Goal: Check status: Check status

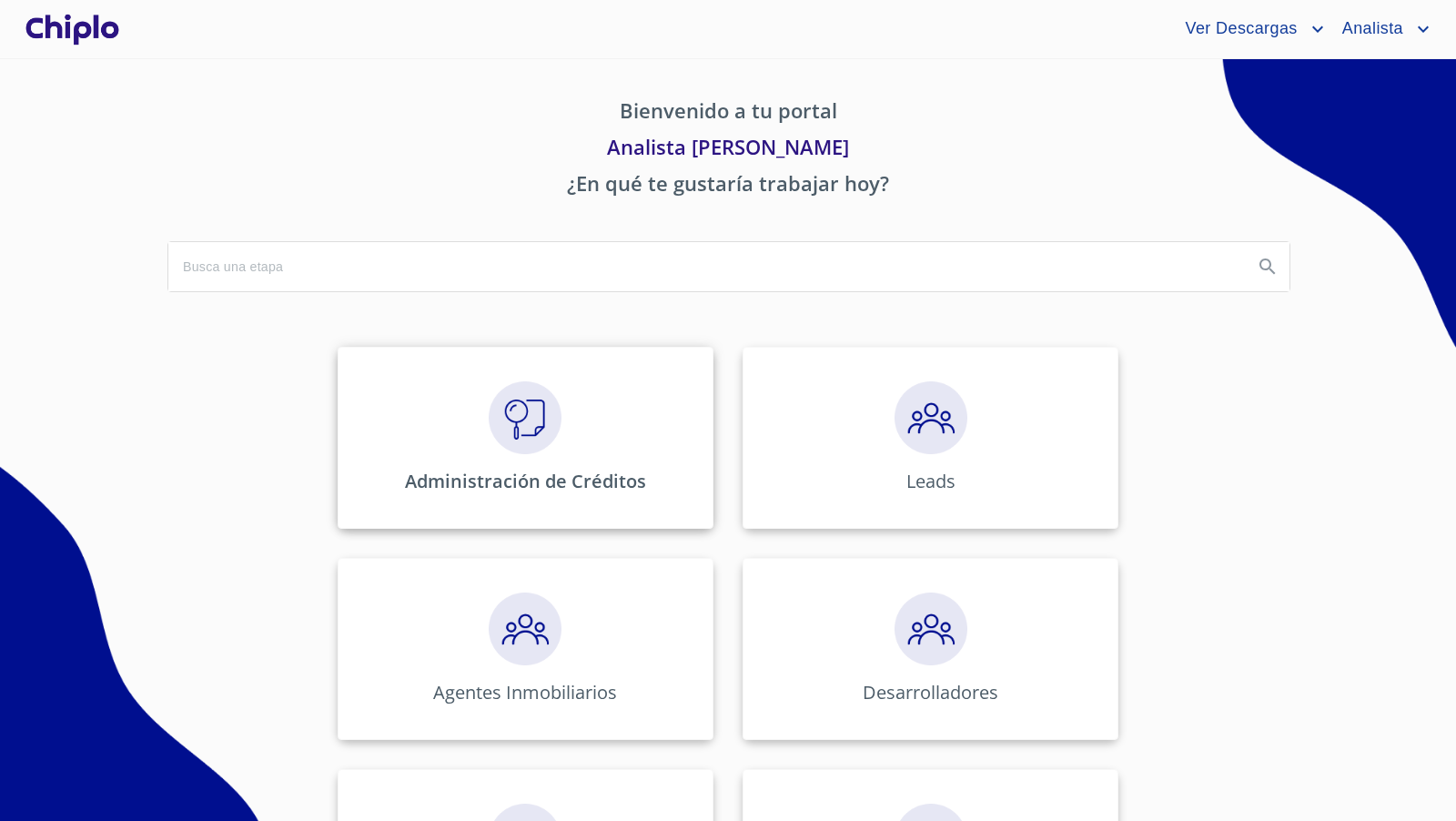
click at [496, 420] on img at bounding box center [525, 417] width 73 height 73
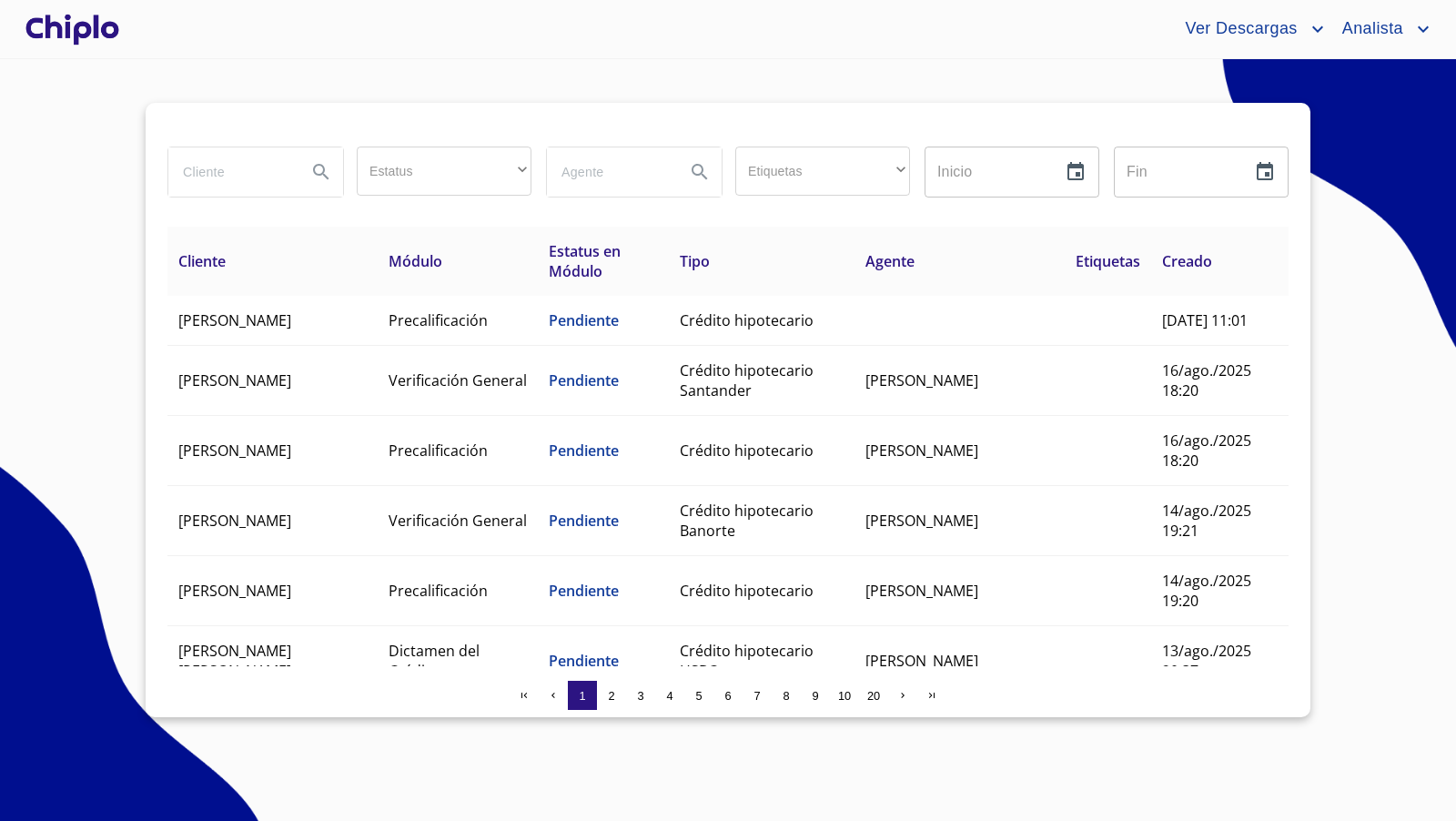
click at [214, 175] on input "search" at bounding box center [230, 171] width 123 height 49
type input "oscar"
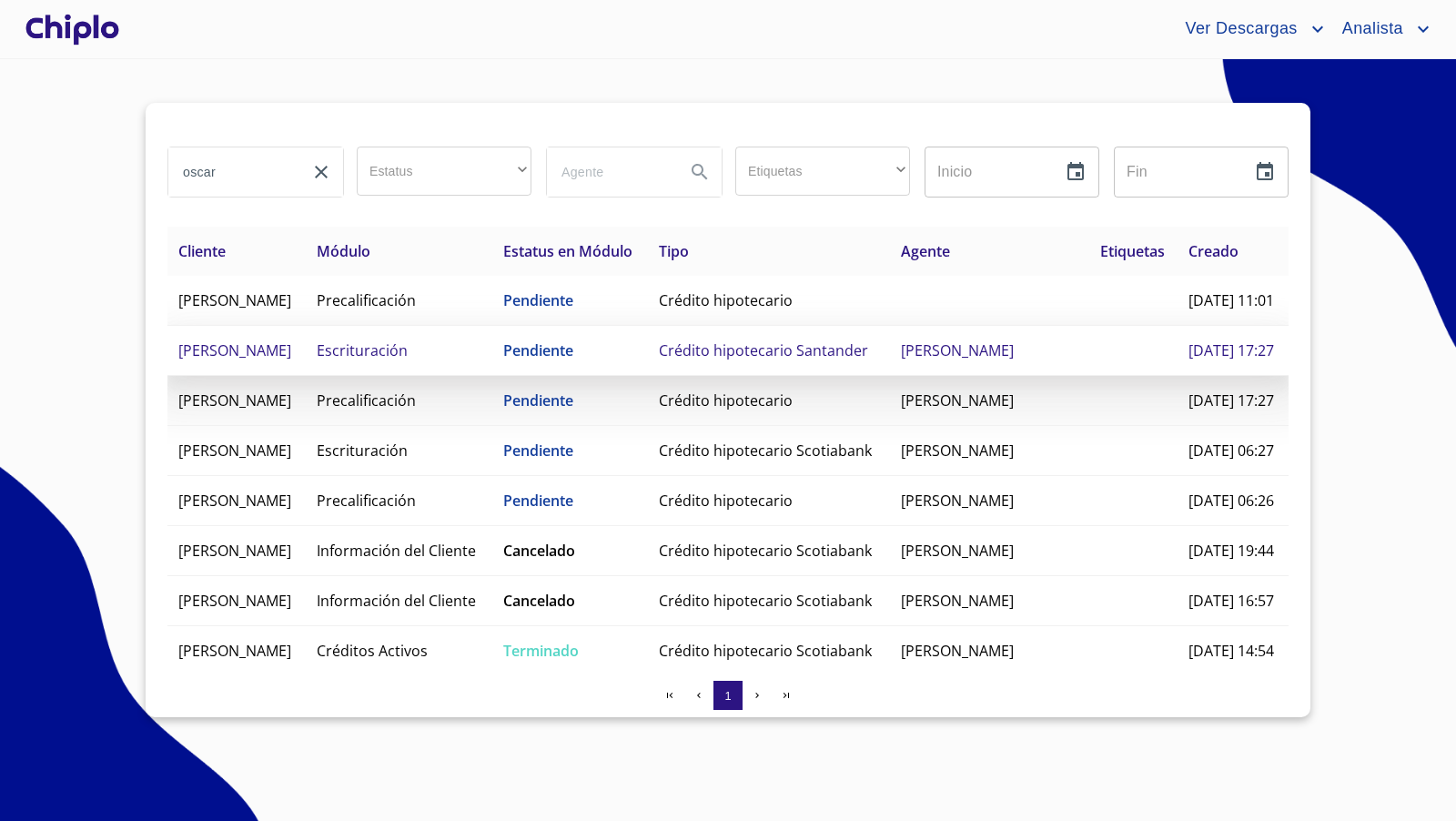
click at [291, 361] on span "[PERSON_NAME]" at bounding box center [234, 351] width 113 height 20
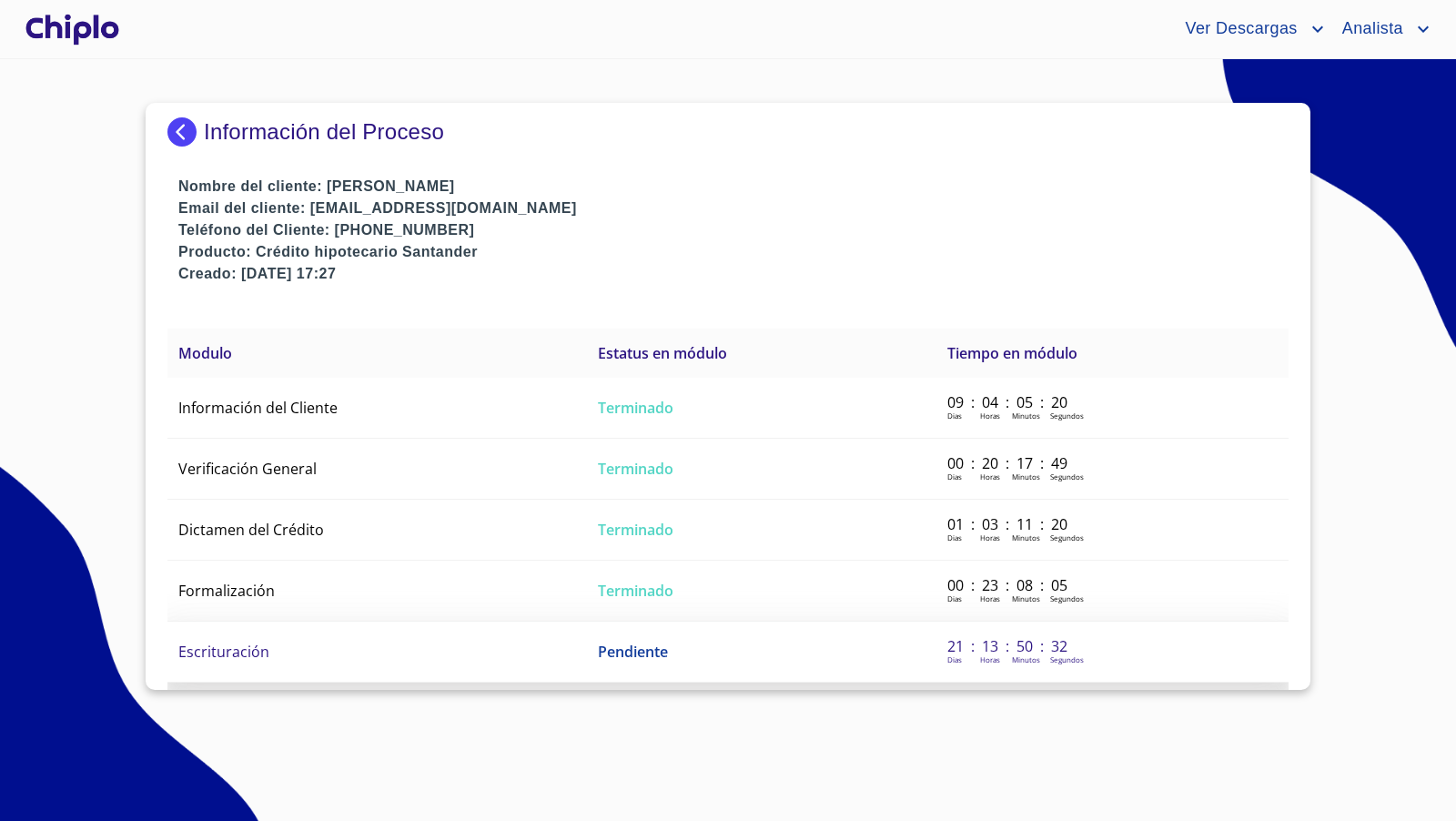
click at [252, 653] on span "Escrituración" at bounding box center [223, 652] width 91 height 20
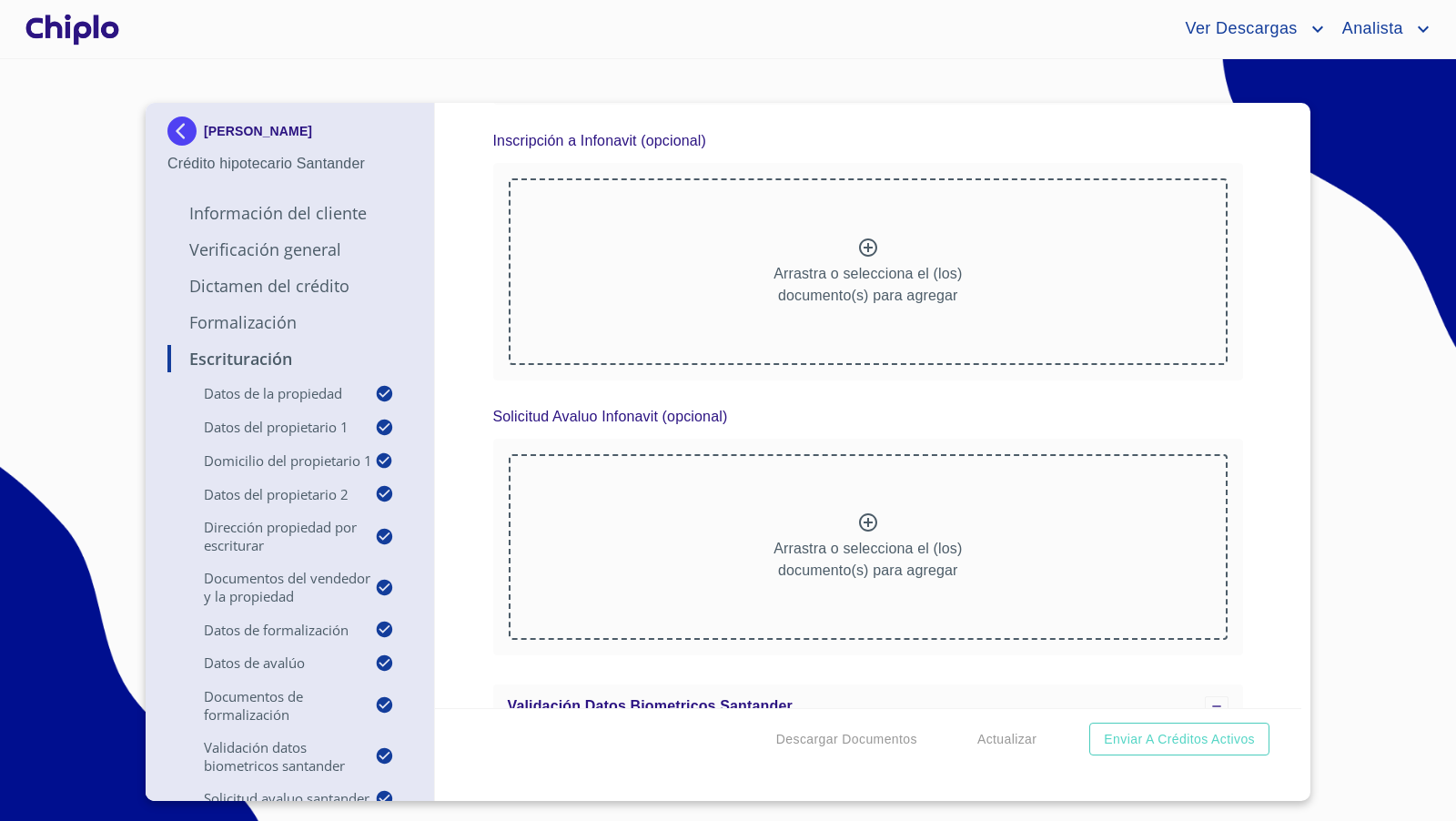
scroll to position [11906, 0]
